Goal: Task Accomplishment & Management: Manage account settings

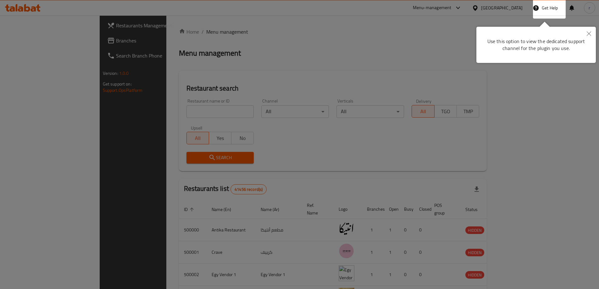
click at [486, 71] on div at bounding box center [299, 144] width 599 height 289
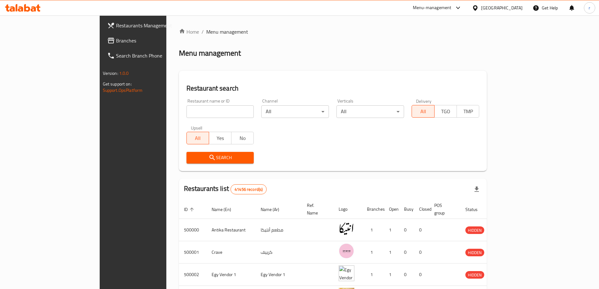
click at [511, 7] on div "Egypt" at bounding box center [501, 7] width 41 height 7
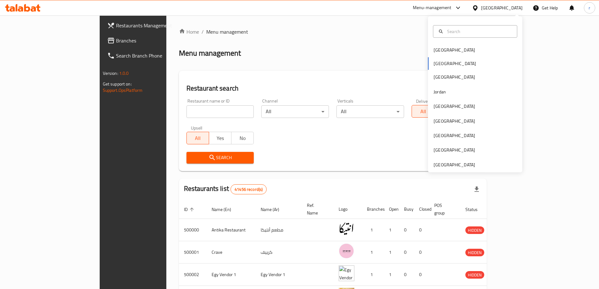
click at [439, 169] on div "Bahrain Egypt Iraq Jordan Kuwait Oman Qatar Saudi Arabia United Arab Emirates" at bounding box center [475, 94] width 94 height 156
click at [442, 166] on div "[GEOGRAPHIC_DATA]" at bounding box center [453, 164] width 41 height 7
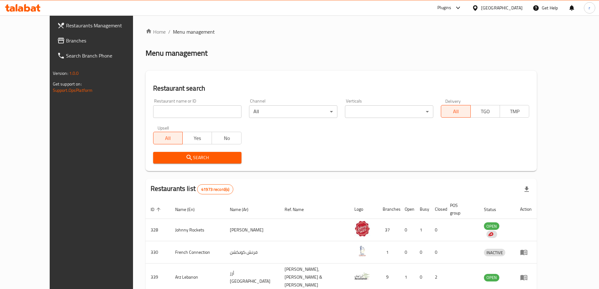
click at [66, 42] on span "Branches" at bounding box center [105, 41] width 79 height 8
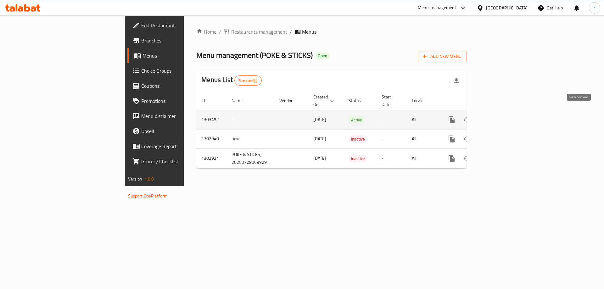
click at [500, 116] on icon "enhanced table" at bounding box center [497, 120] width 8 height 8
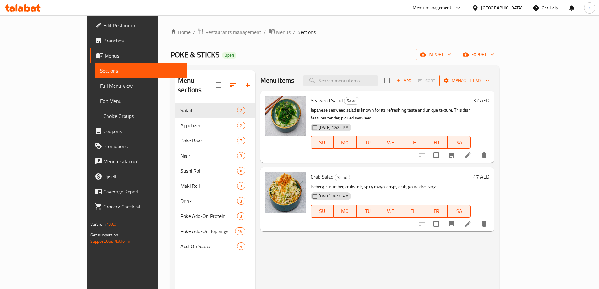
click at [489, 82] on span "Manage items" at bounding box center [466, 81] width 45 height 8
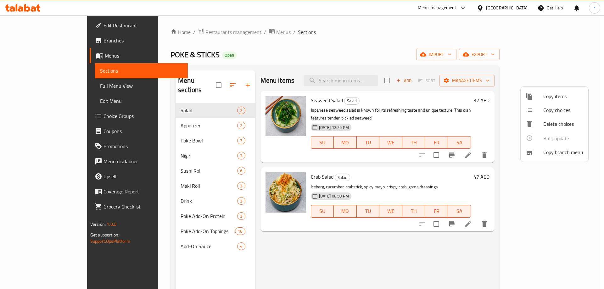
click at [554, 152] on span "Copy branch menu" at bounding box center [563, 152] width 40 height 8
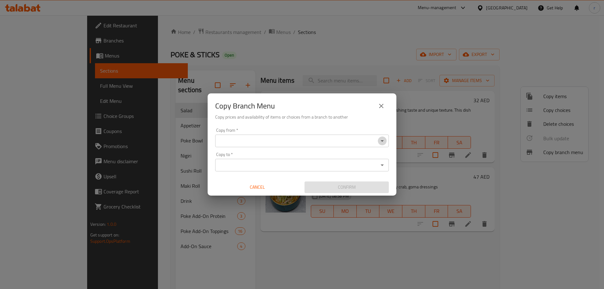
click at [383, 138] on icon "Open" at bounding box center [382, 141] width 8 height 8
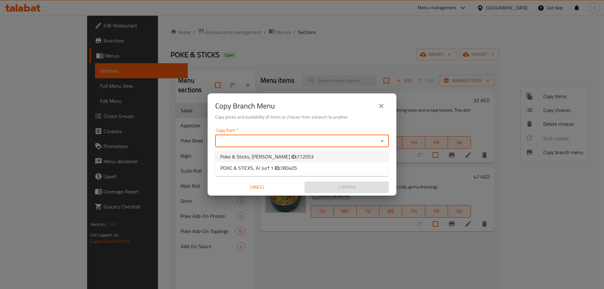
click at [375, 151] on li "Poke & Sticks, [PERSON_NAME] ID: 772053" at bounding box center [302, 156] width 174 height 11
type input "Poke & Sticks, [PERSON_NAME]"
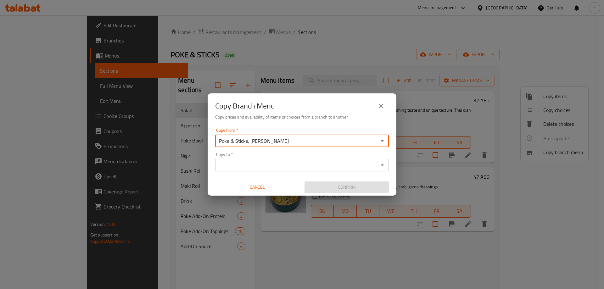
click at [385, 161] on div at bounding box center [382, 165] width 8 height 9
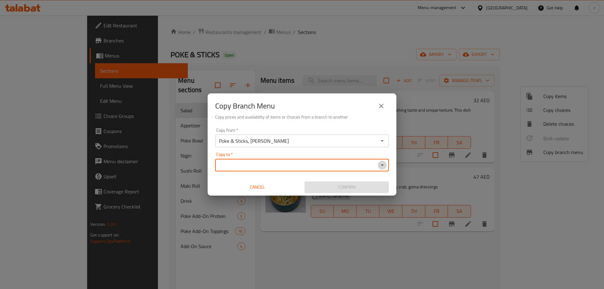
click at [384, 162] on icon "Open" at bounding box center [382, 165] width 8 height 8
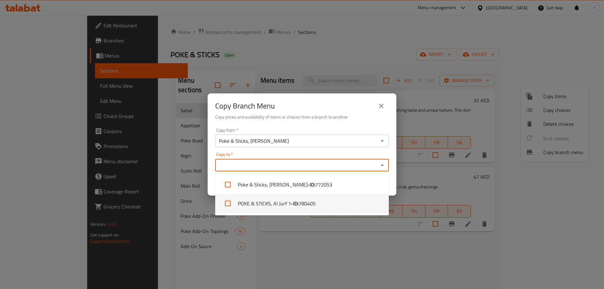
click at [275, 204] on li "POKE & STICKS, Al Jurf 1 - ID: 780405" at bounding box center [302, 203] width 174 height 19
checkbox input "true"
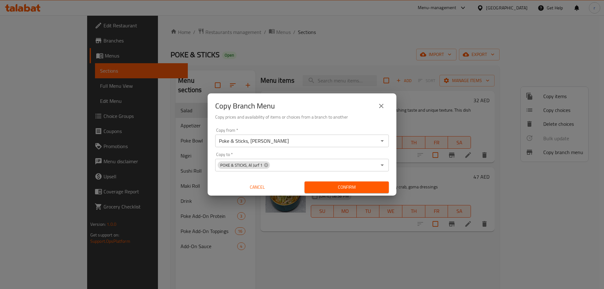
click at [396, 217] on div "Copy Branch Menu Copy prices and availability of items or choices from a branch…" at bounding box center [302, 144] width 604 height 289
click at [383, 143] on icon "Open" at bounding box center [382, 141] width 8 height 8
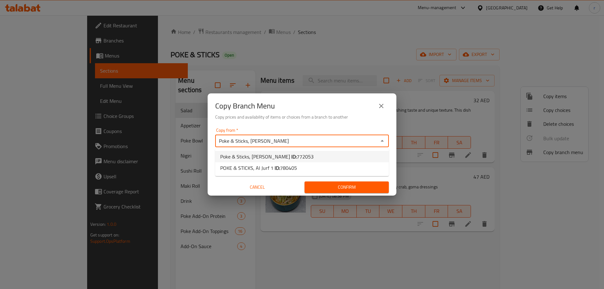
click at [296, 152] on span "772053" at bounding box center [304, 156] width 17 height 9
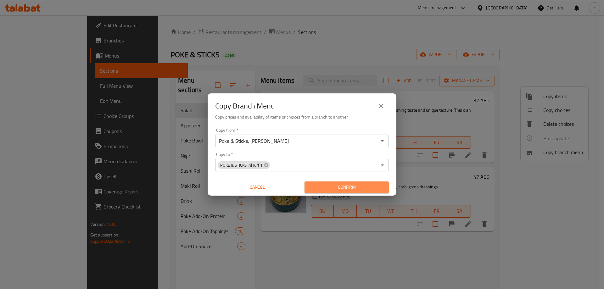
click at [339, 184] on span "Confirm" at bounding box center [346, 187] width 74 height 8
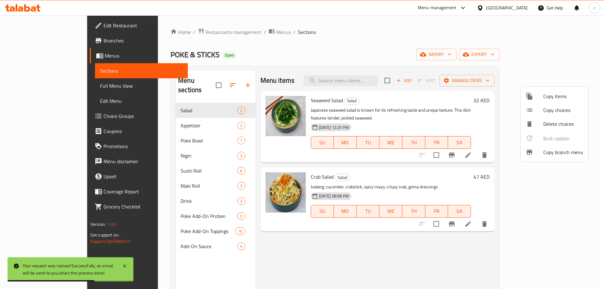
click at [41, 89] on div at bounding box center [302, 144] width 604 height 289
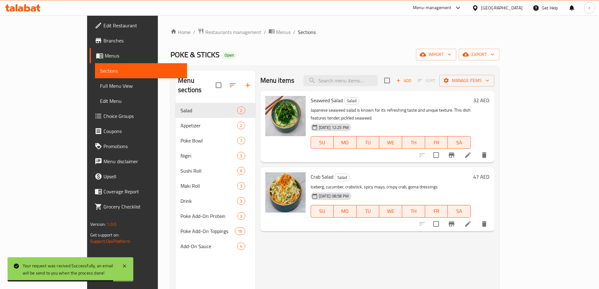
click at [100, 86] on span "Full Menu View" at bounding box center [141, 86] width 82 height 8
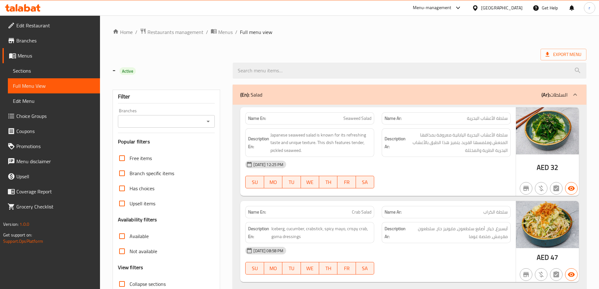
click at [32, 42] on span "Branches" at bounding box center [55, 41] width 79 height 8
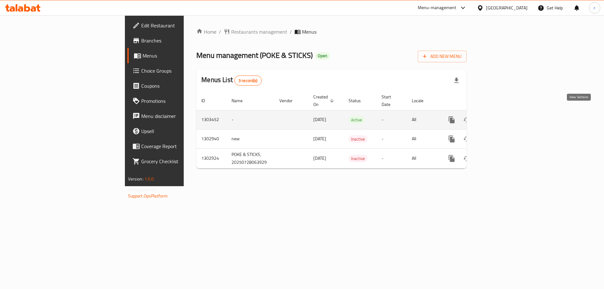
click at [500, 116] on icon "enhanced table" at bounding box center [497, 120] width 8 height 8
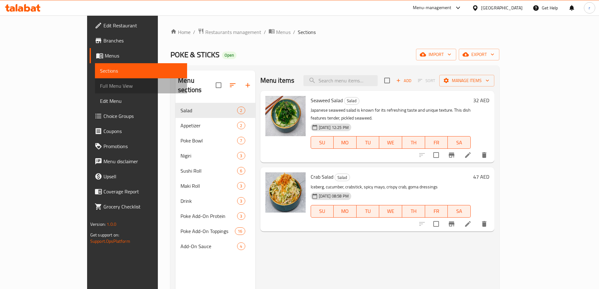
click at [100, 87] on span "Full Menu View" at bounding box center [141, 86] width 82 height 8
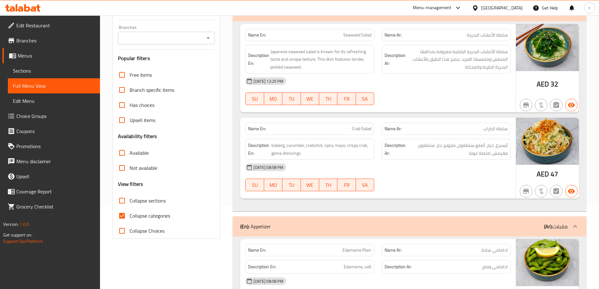
scroll to position [94, 0]
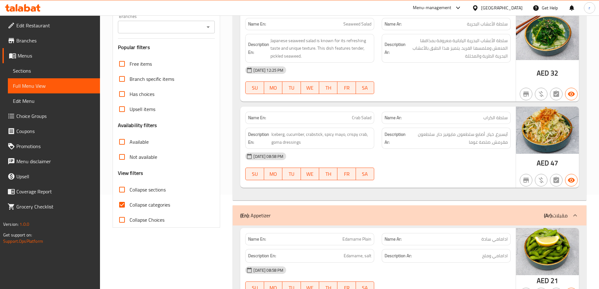
click at [123, 201] on input "Collapse categories" at bounding box center [121, 204] width 15 height 15
checkbox input "false"
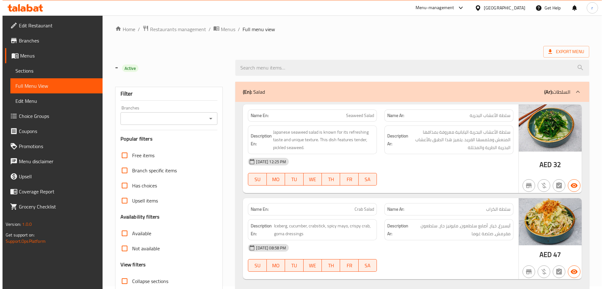
scroll to position [0, 0]
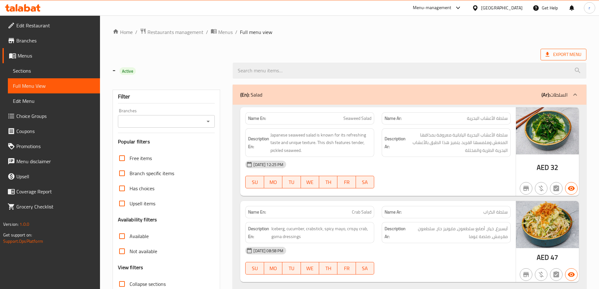
click at [566, 53] on span "Export Menu" at bounding box center [563, 55] width 36 height 8
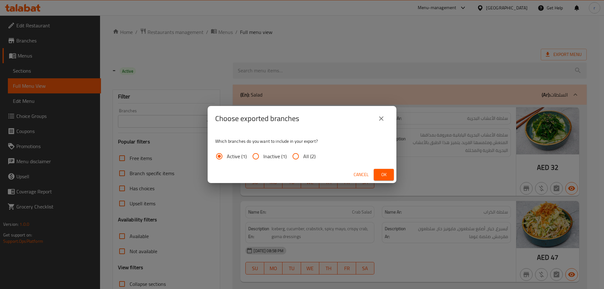
click at [305, 154] on span "All (2)" at bounding box center [309, 156] width 12 height 8
click at [303, 154] on input "All (2)" at bounding box center [295, 156] width 15 height 15
radio input "true"
click at [387, 173] on span "Ok" at bounding box center [383, 175] width 10 height 8
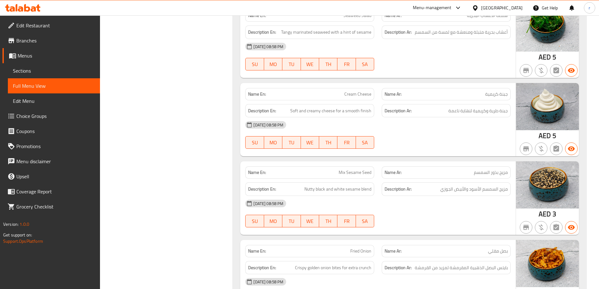
scroll to position [3641, 0]
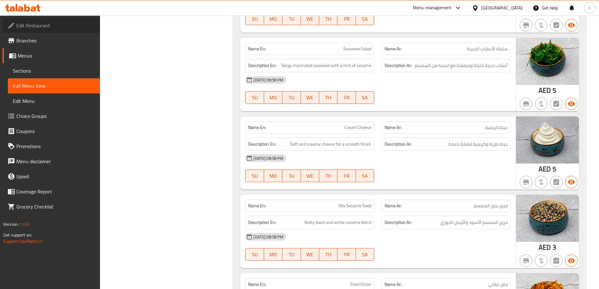
click at [26, 24] on span "Edit Restaurant" at bounding box center [55, 26] width 79 height 8
